Goal: Information Seeking & Learning: Learn about a topic

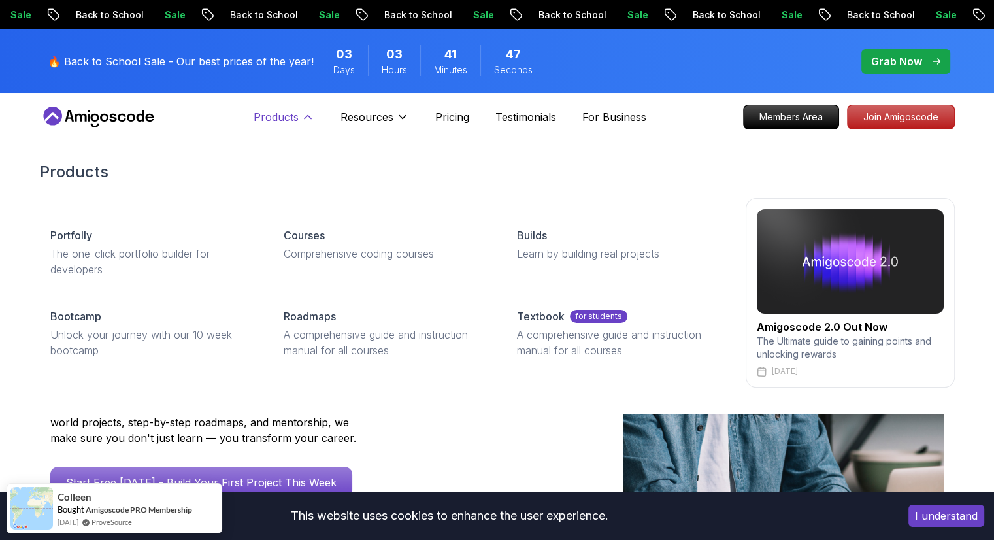
click at [306, 113] on icon at bounding box center [307, 116] width 13 height 13
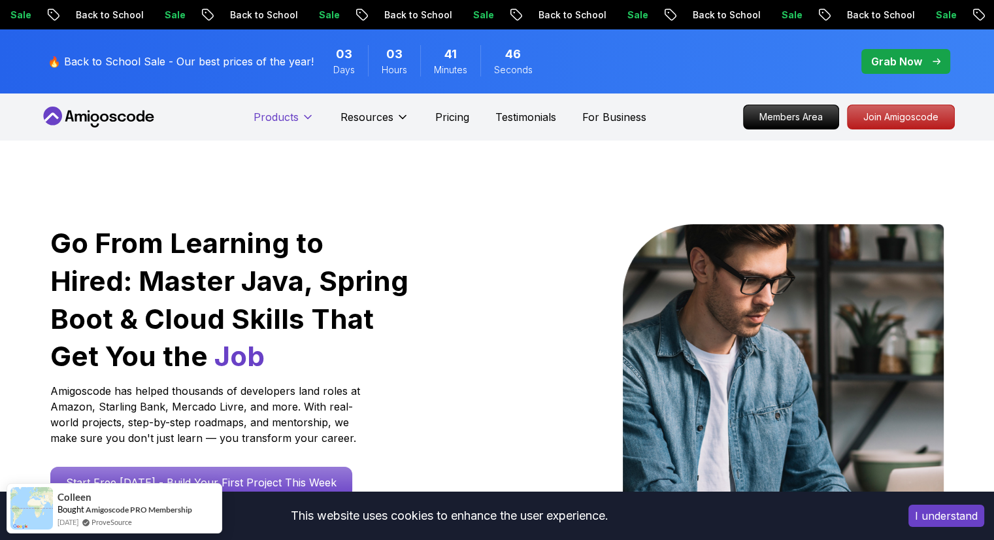
click at [306, 113] on icon at bounding box center [307, 116] width 13 height 13
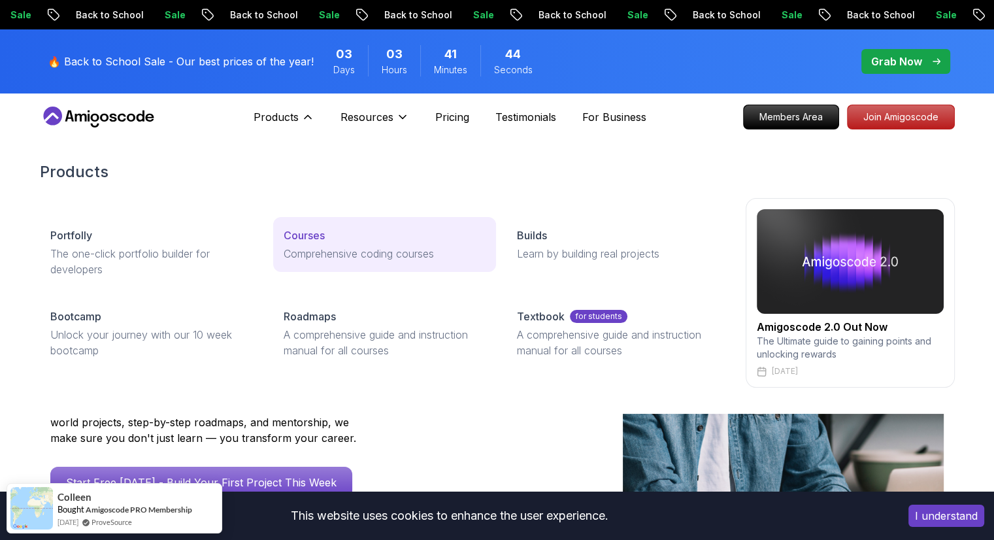
click at [413, 256] on p "Comprehensive coding courses" at bounding box center [385, 254] width 202 height 16
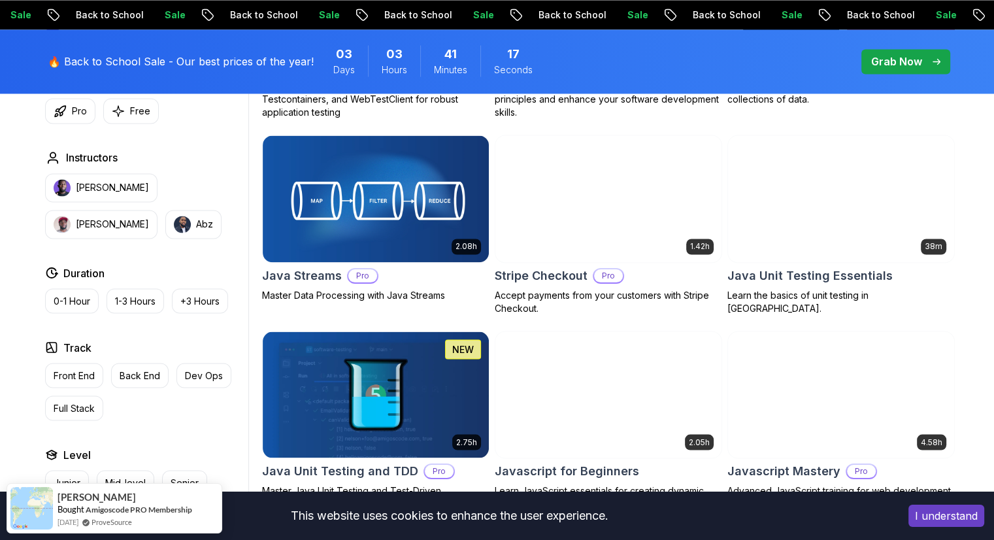
scroll to position [2224, 0]
